Goal: Find specific page/section: Find specific page/section

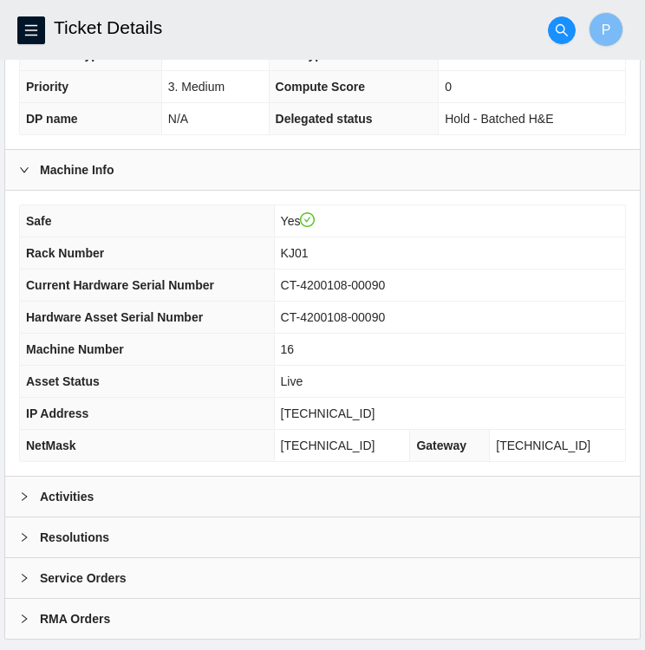
scroll to position [451, 0]
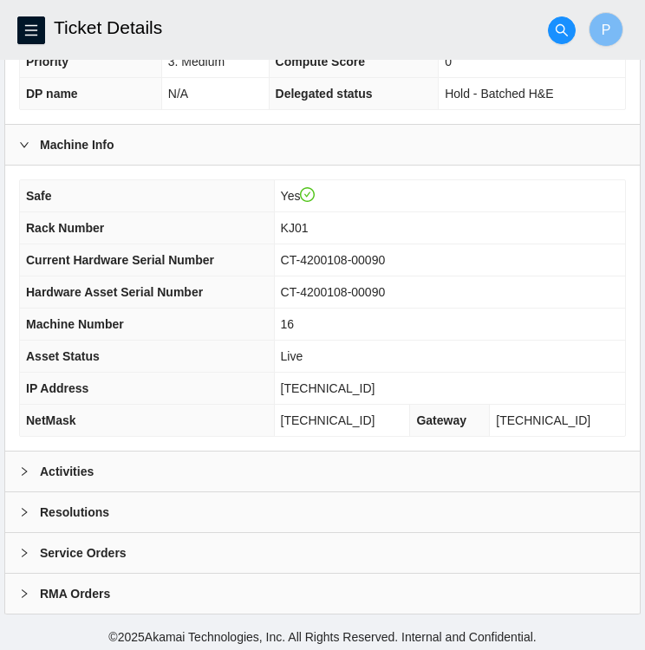
click at [22, 467] on icon "right" at bounding box center [24, 471] width 10 height 10
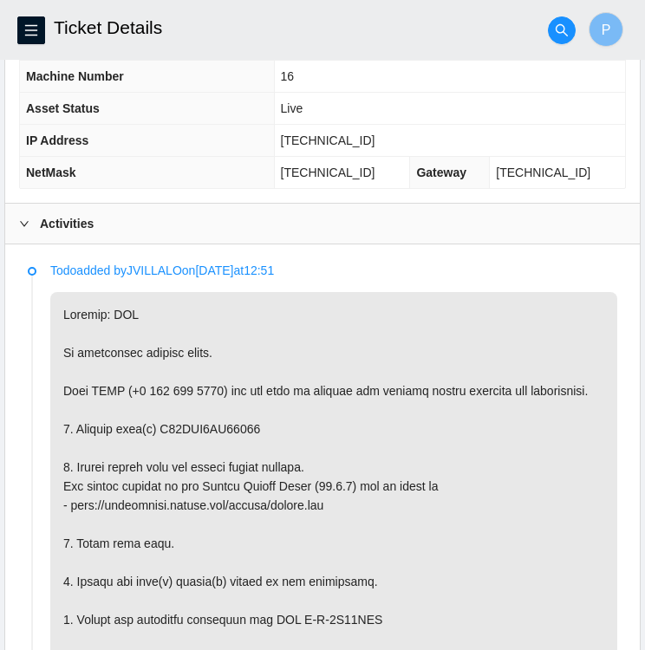
scroll to position [697, 0]
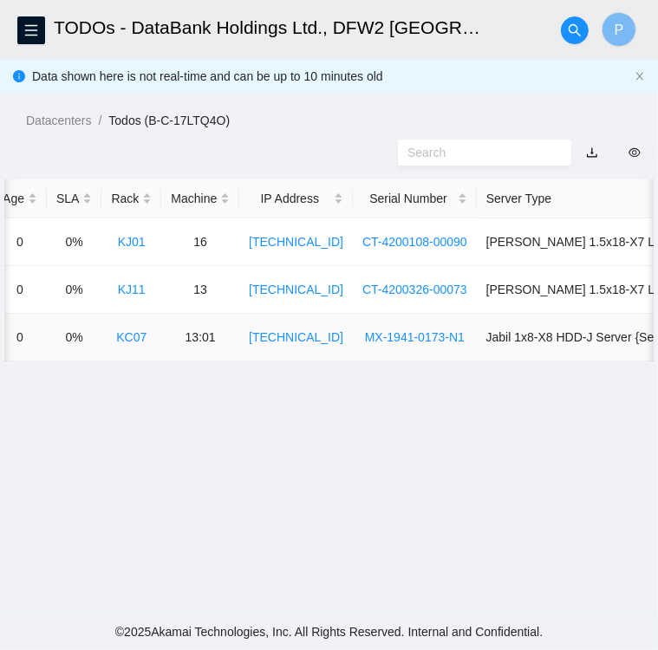
scroll to position [0, 641]
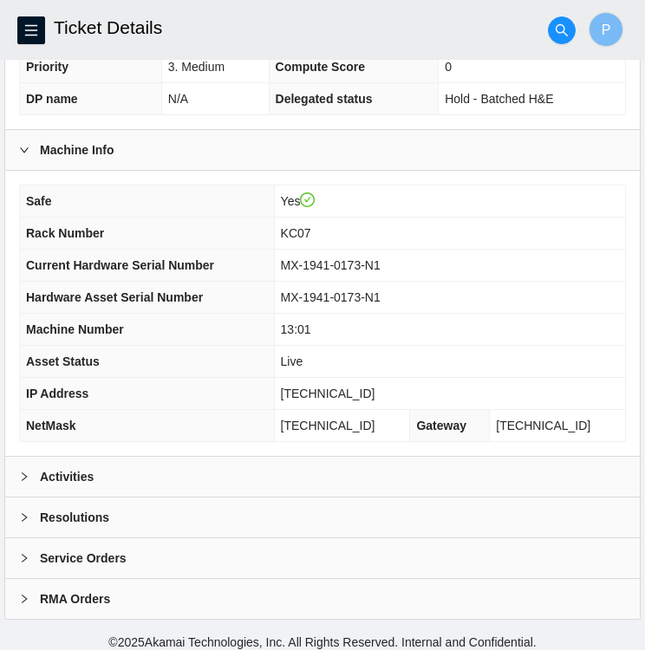
scroll to position [444, 0]
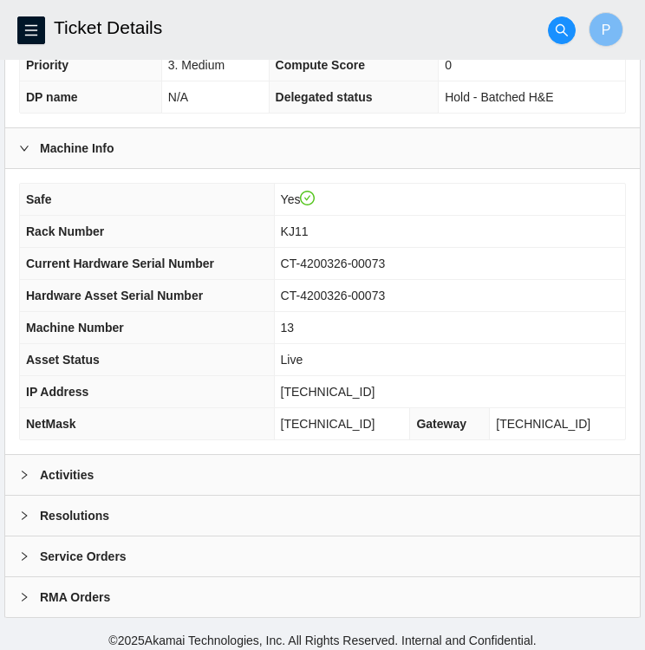
scroll to position [451, 0]
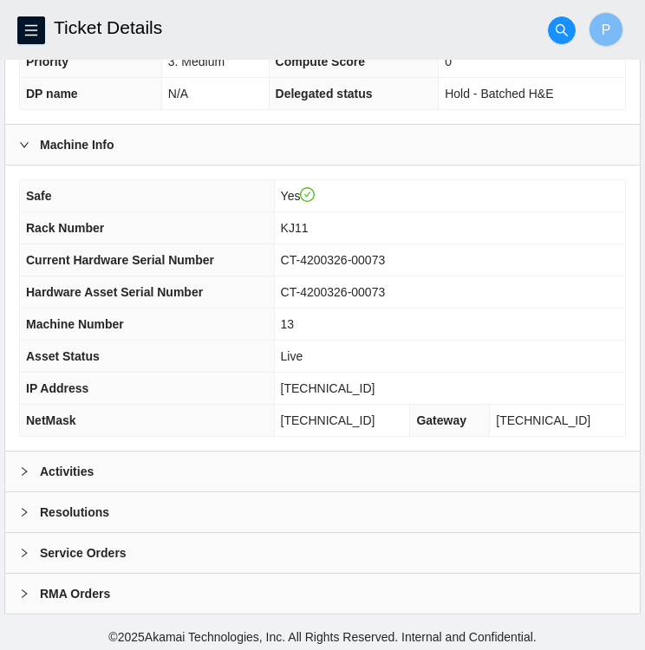
click at [42, 464] on b "Activities" at bounding box center [67, 471] width 54 height 19
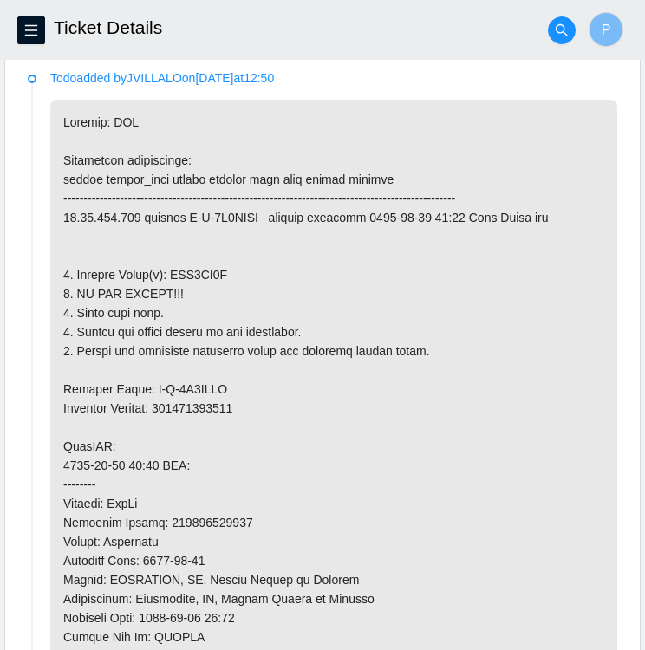
scroll to position [893, 0]
